Goal: Task Accomplishment & Management: Manage account settings

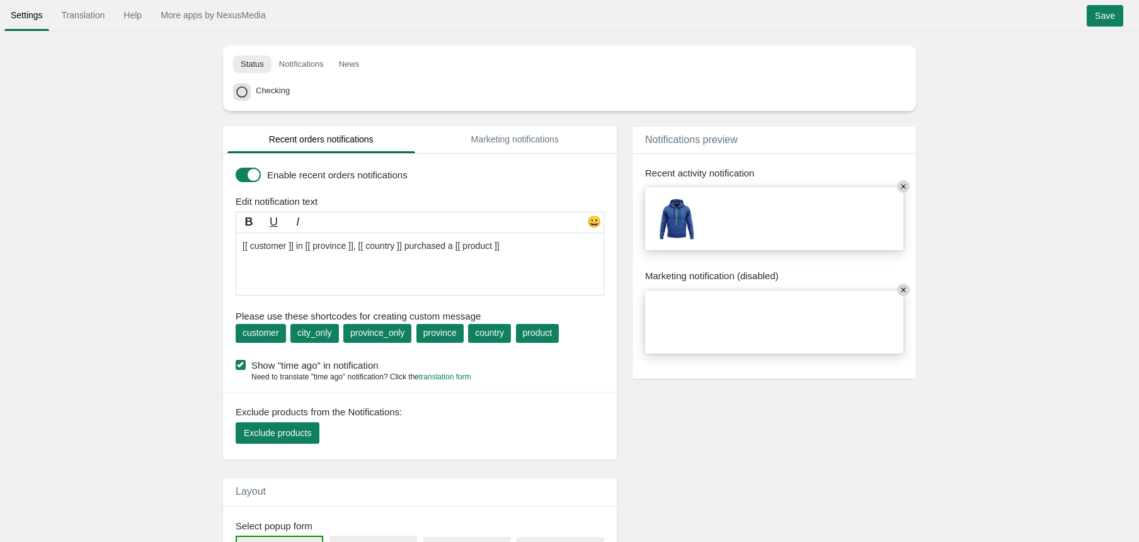
type input "#767D8D"
type input "#FF0000"
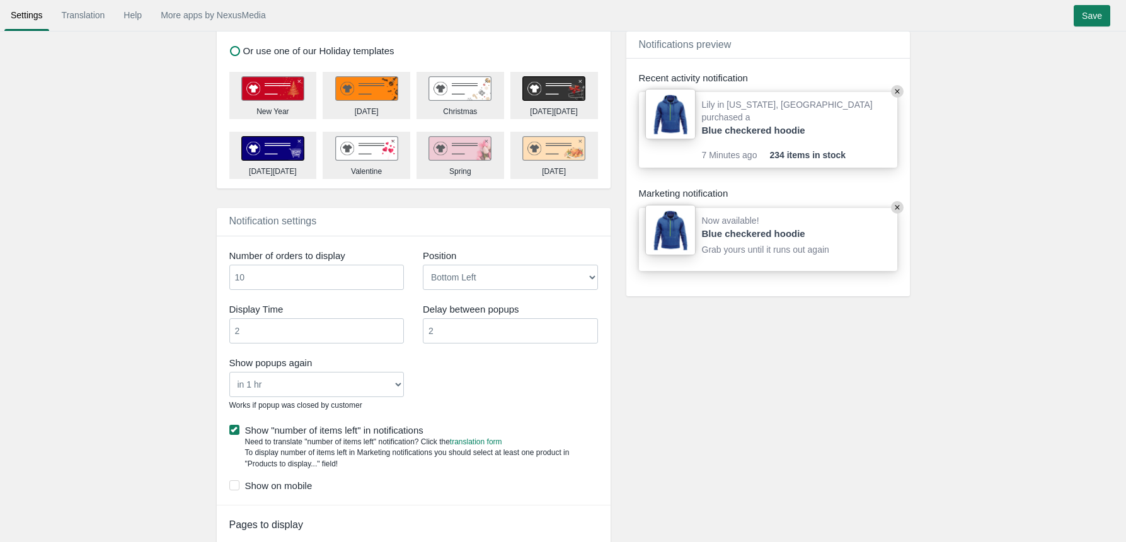
scroll to position [701, 0]
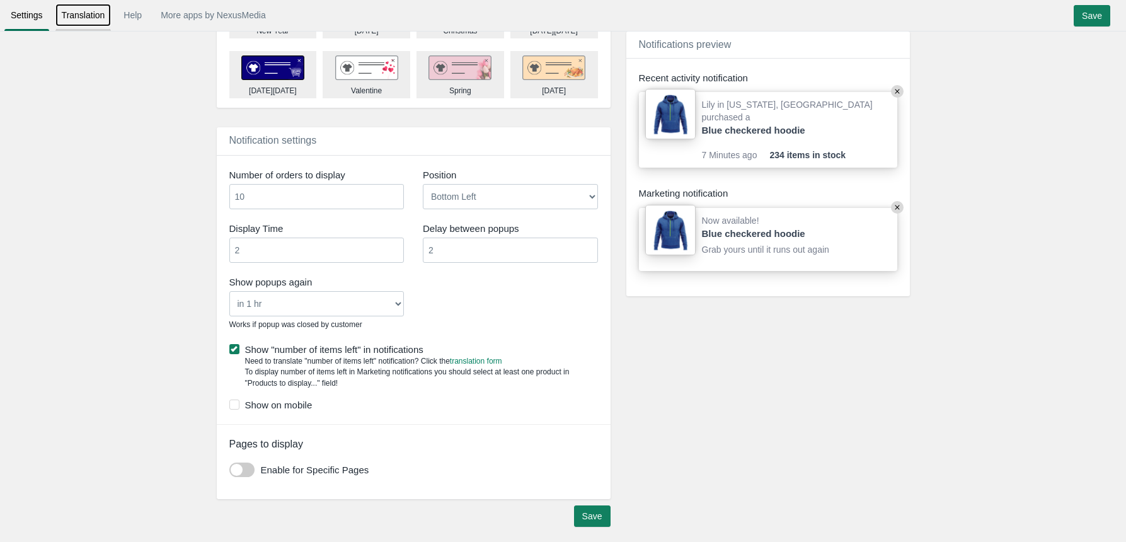
click at [85, 13] on link "Translation" at bounding box center [83, 15] width 56 height 23
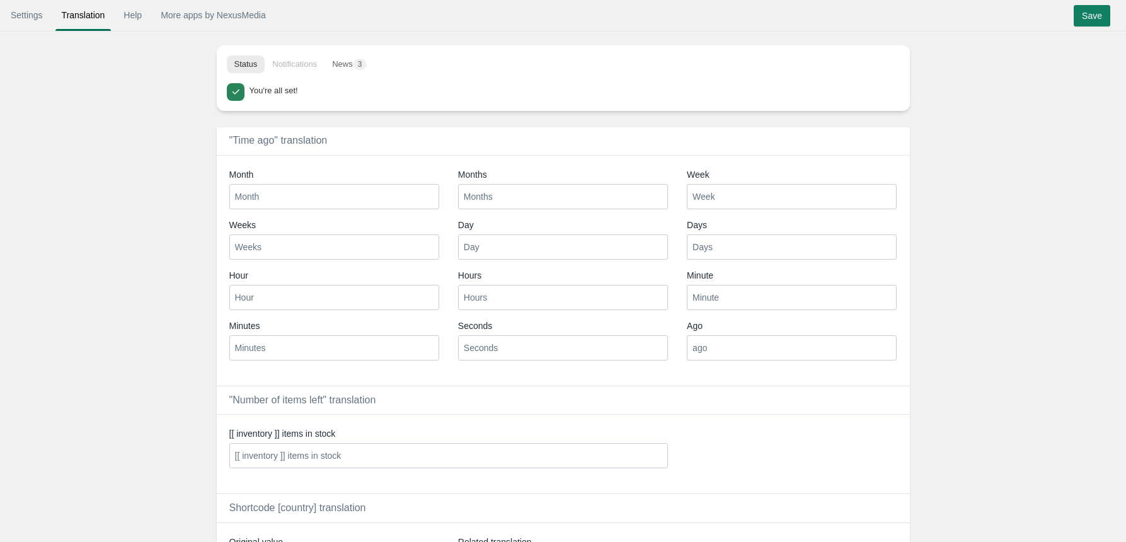
click at [314, 64] on li "Notifications" at bounding box center [295, 64] width 60 height 18
click at [193, 13] on link "More apps by NexusMedia" at bounding box center [213, 15] width 118 height 23
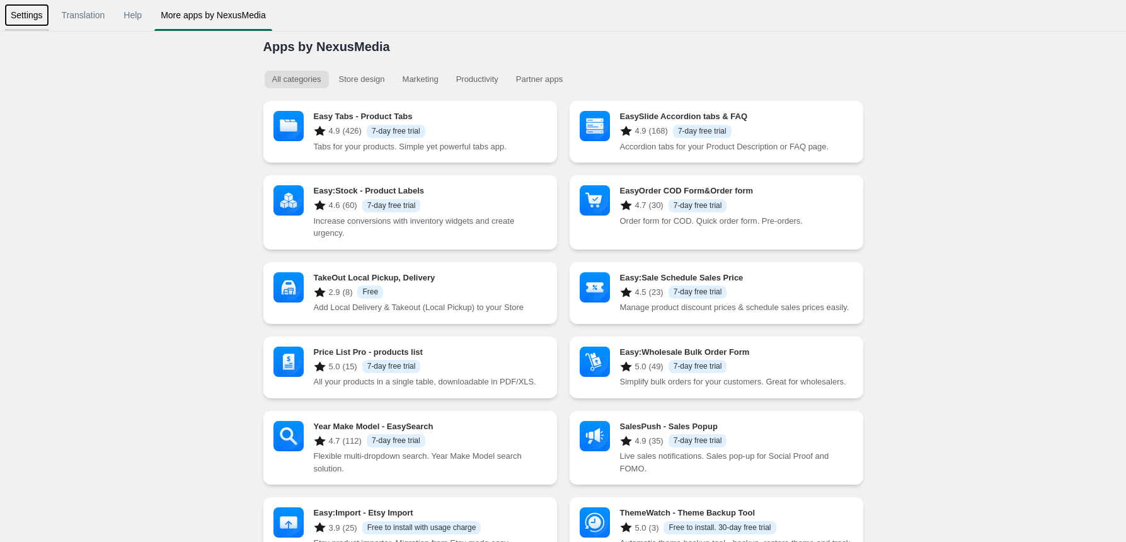
click at [34, 20] on link "Settings" at bounding box center [26, 15] width 45 height 23
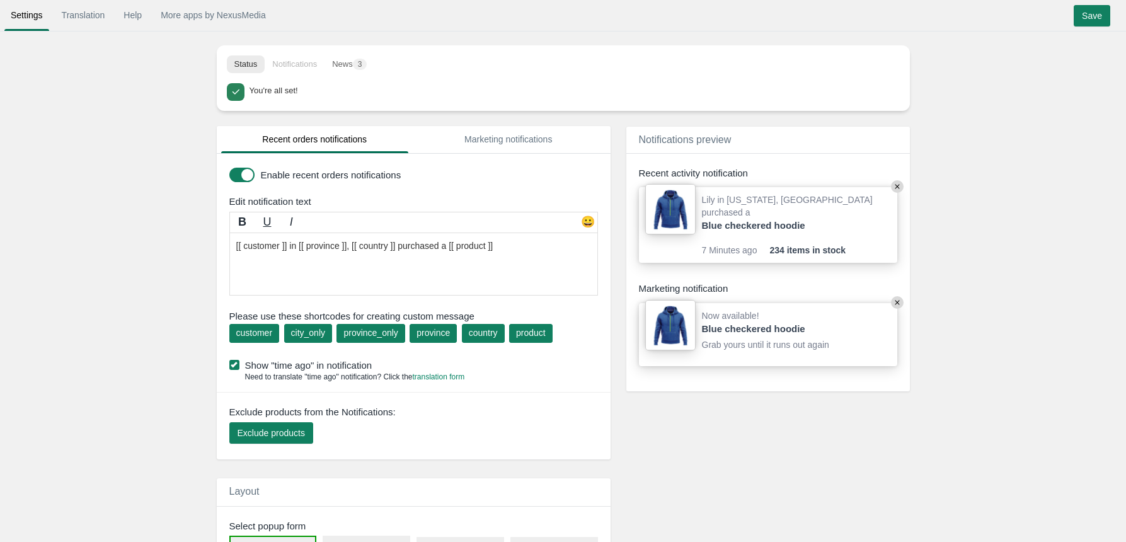
click at [292, 60] on li "Notifications" at bounding box center [295, 64] width 60 height 18
click at [353, 62] on button "News 3" at bounding box center [349, 64] width 50 height 18
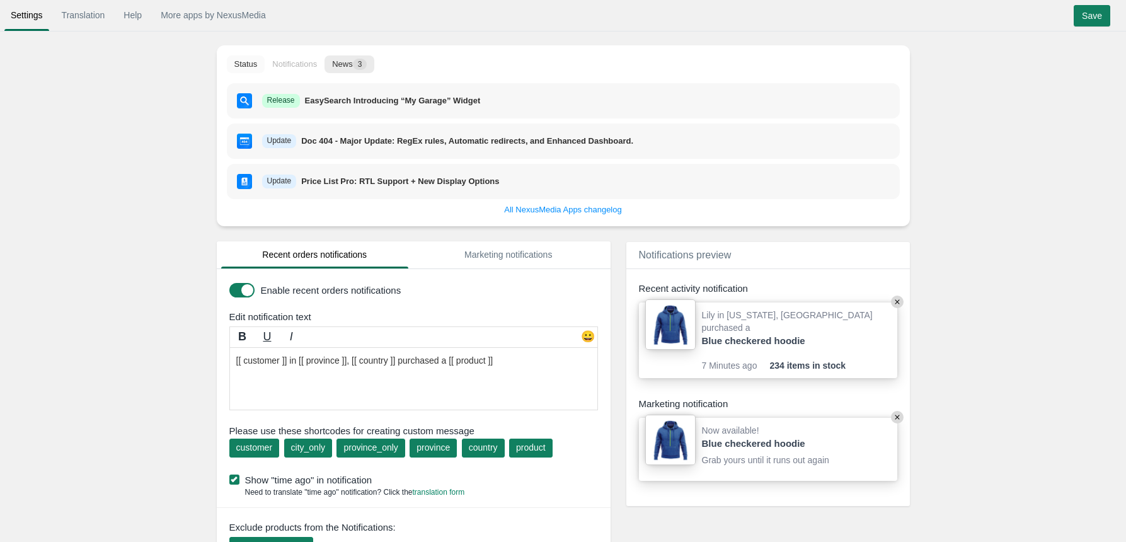
click at [255, 64] on button "Status" at bounding box center [246, 64] width 38 height 18
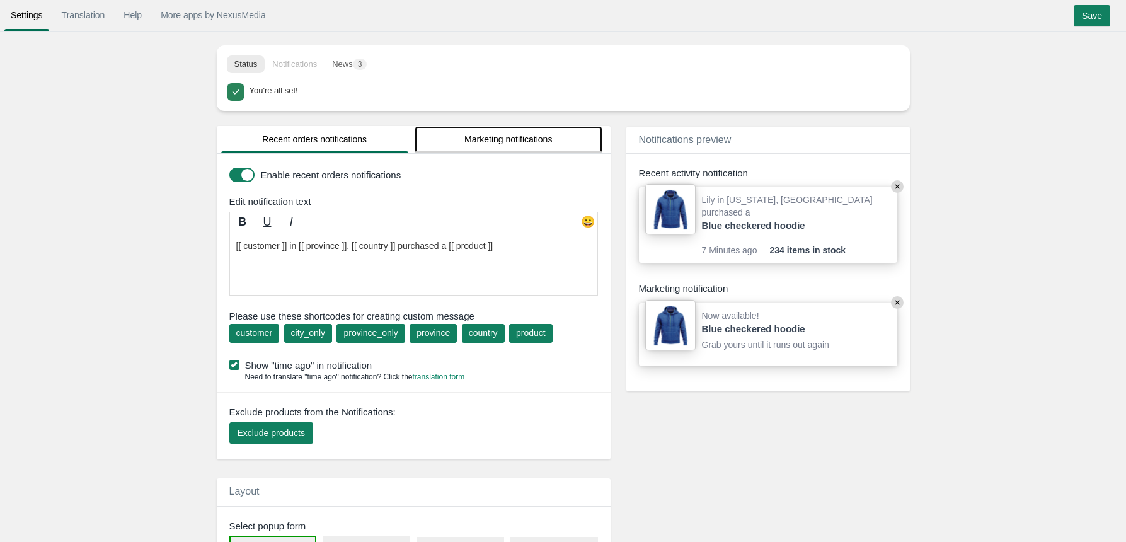
click at [520, 146] on link "Marketing notifications" at bounding box center [509, 139] width 188 height 27
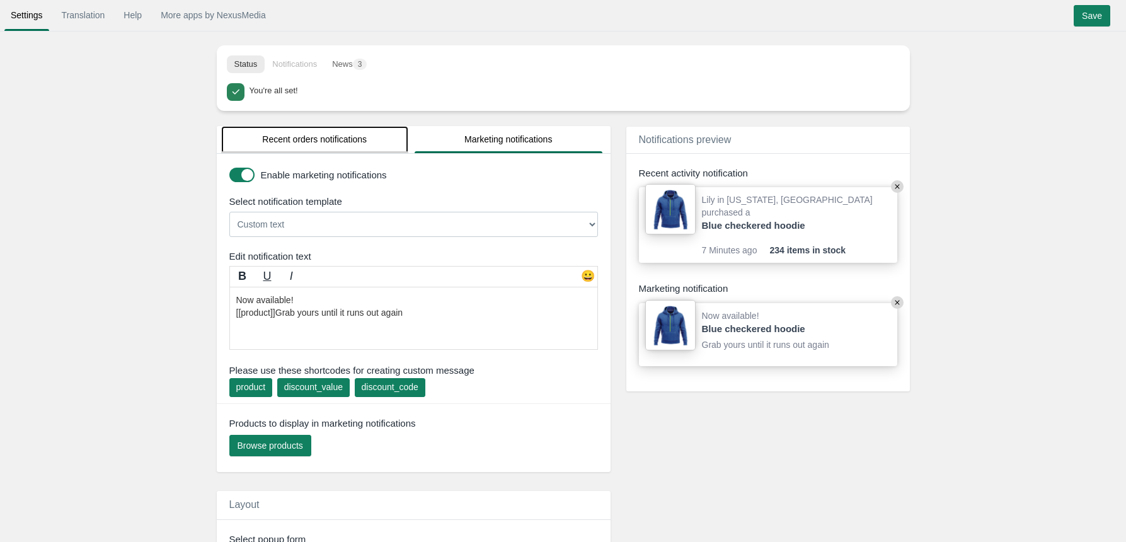
click at [311, 126] on link "Recent orders notifications" at bounding box center [315, 139] width 188 height 27
